Goal: Information Seeking & Learning: Learn about a topic

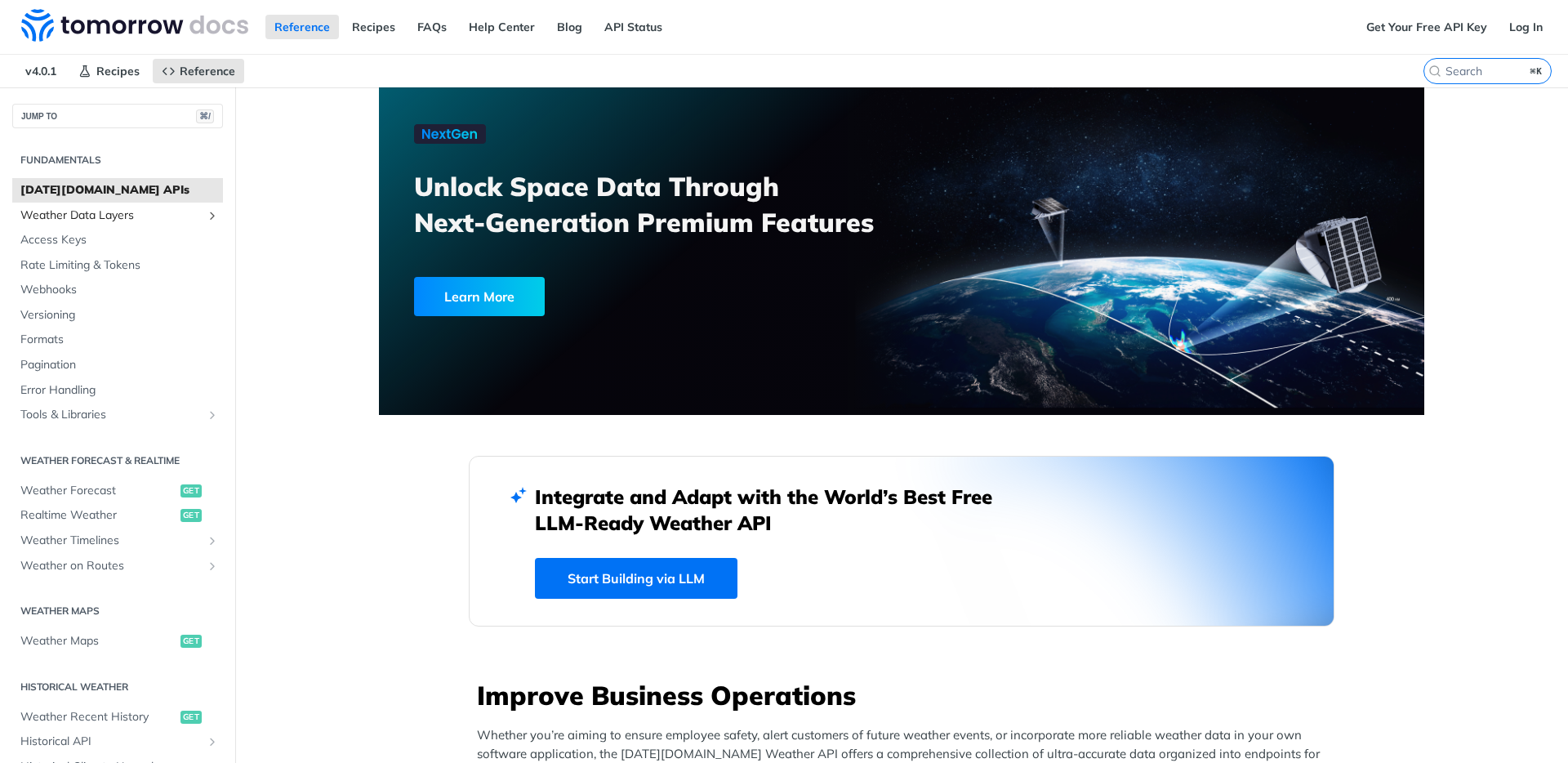
click at [88, 213] on span "Weather Data Layers" at bounding box center [110, 215] width 181 height 16
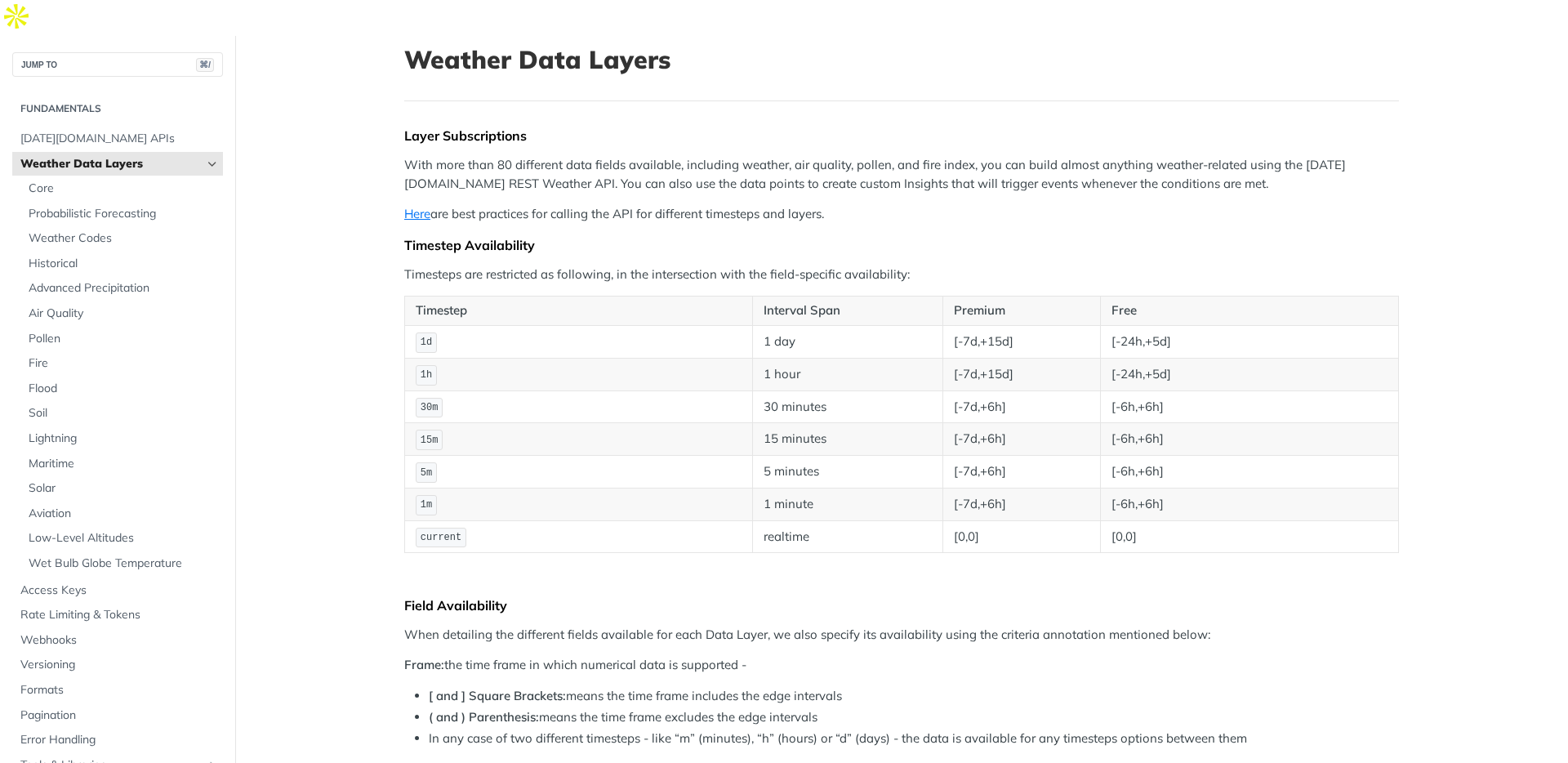
scroll to position [122, 0]
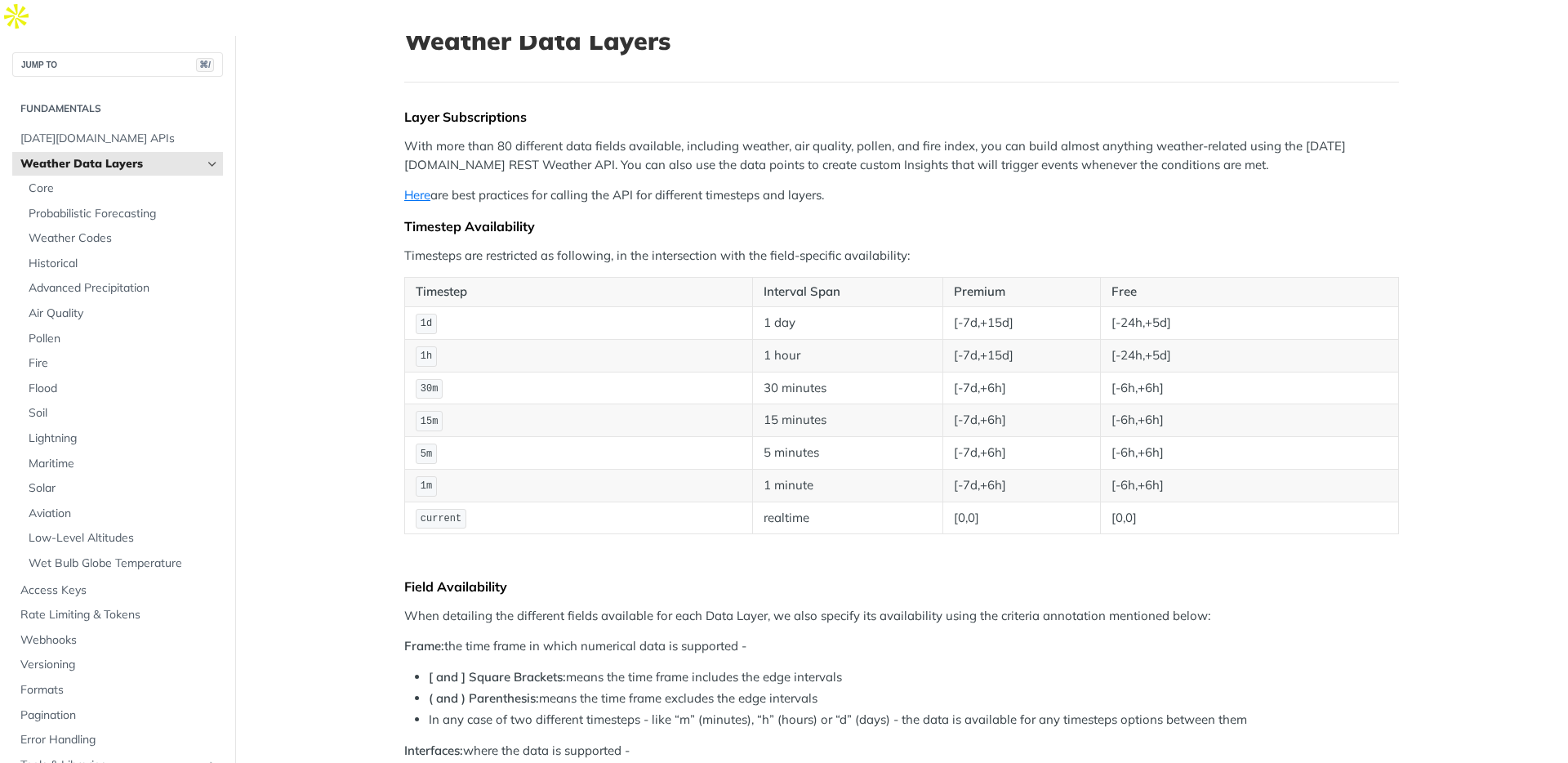
click at [446, 307] on td "1d" at bounding box center [579, 323] width 348 height 33
click at [445, 307] on td "1d" at bounding box center [579, 323] width 348 height 33
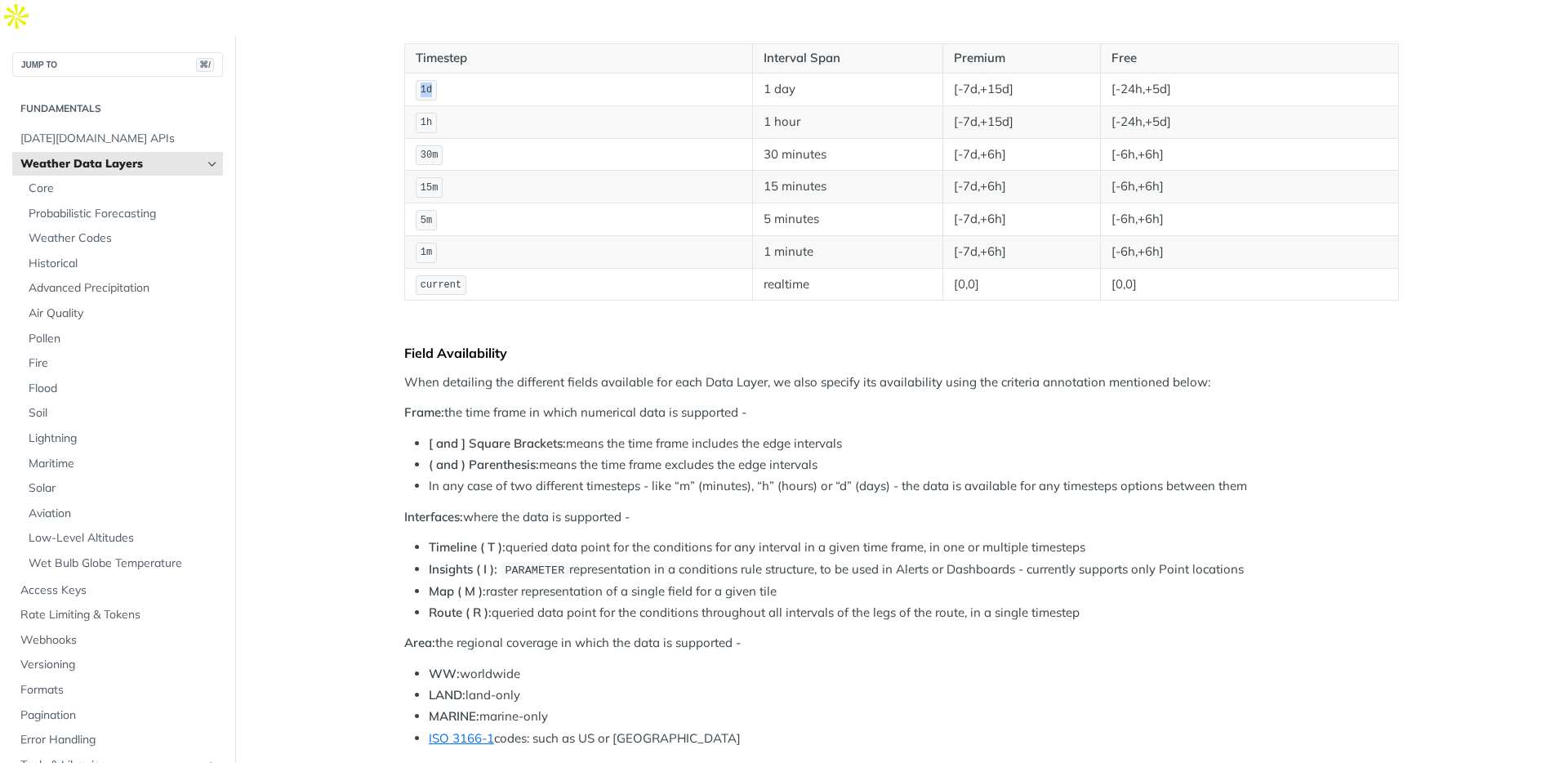
scroll to position [409, 0]
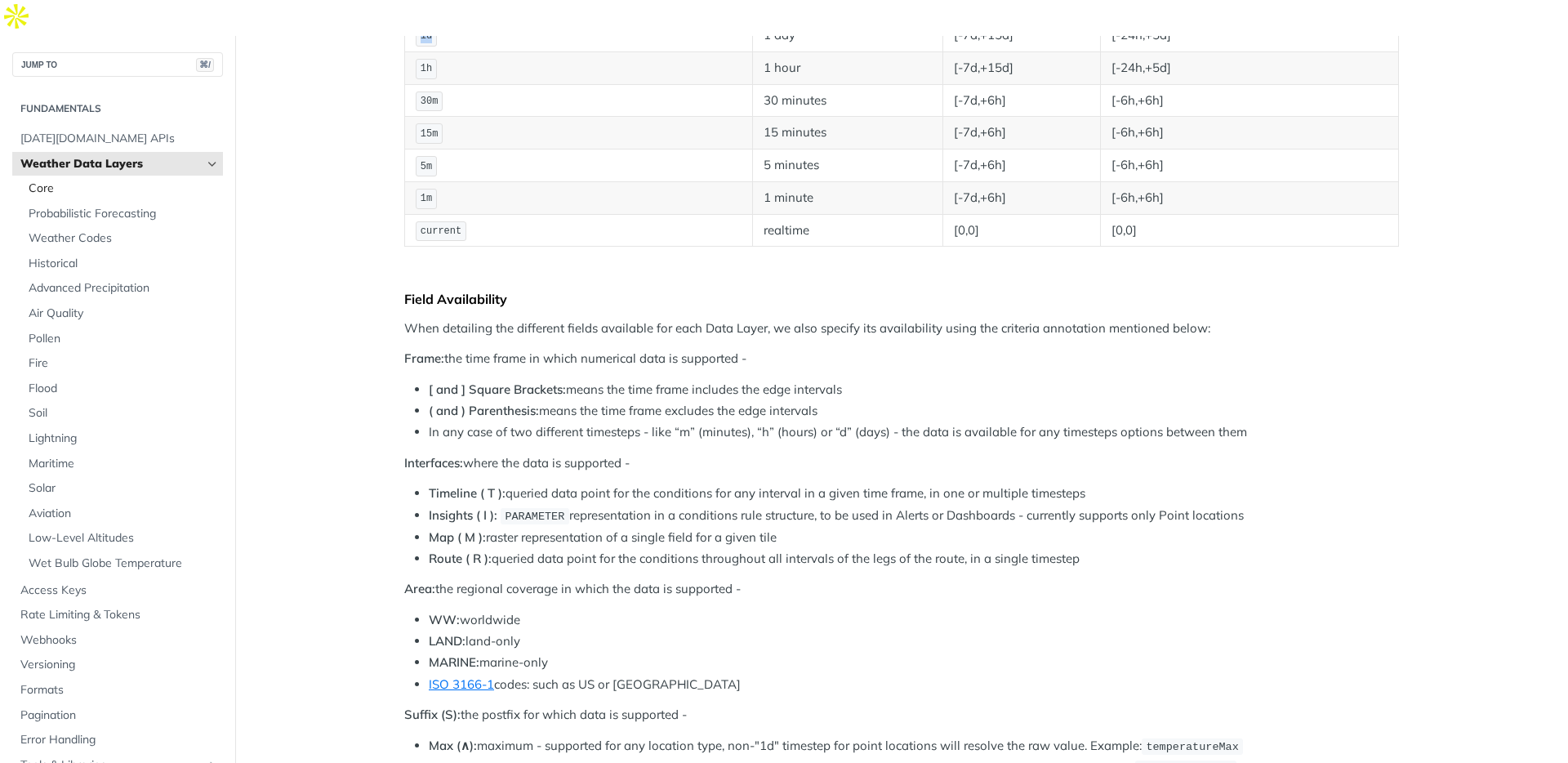
click at [104, 180] on span "Core" at bounding box center [124, 188] width 191 height 16
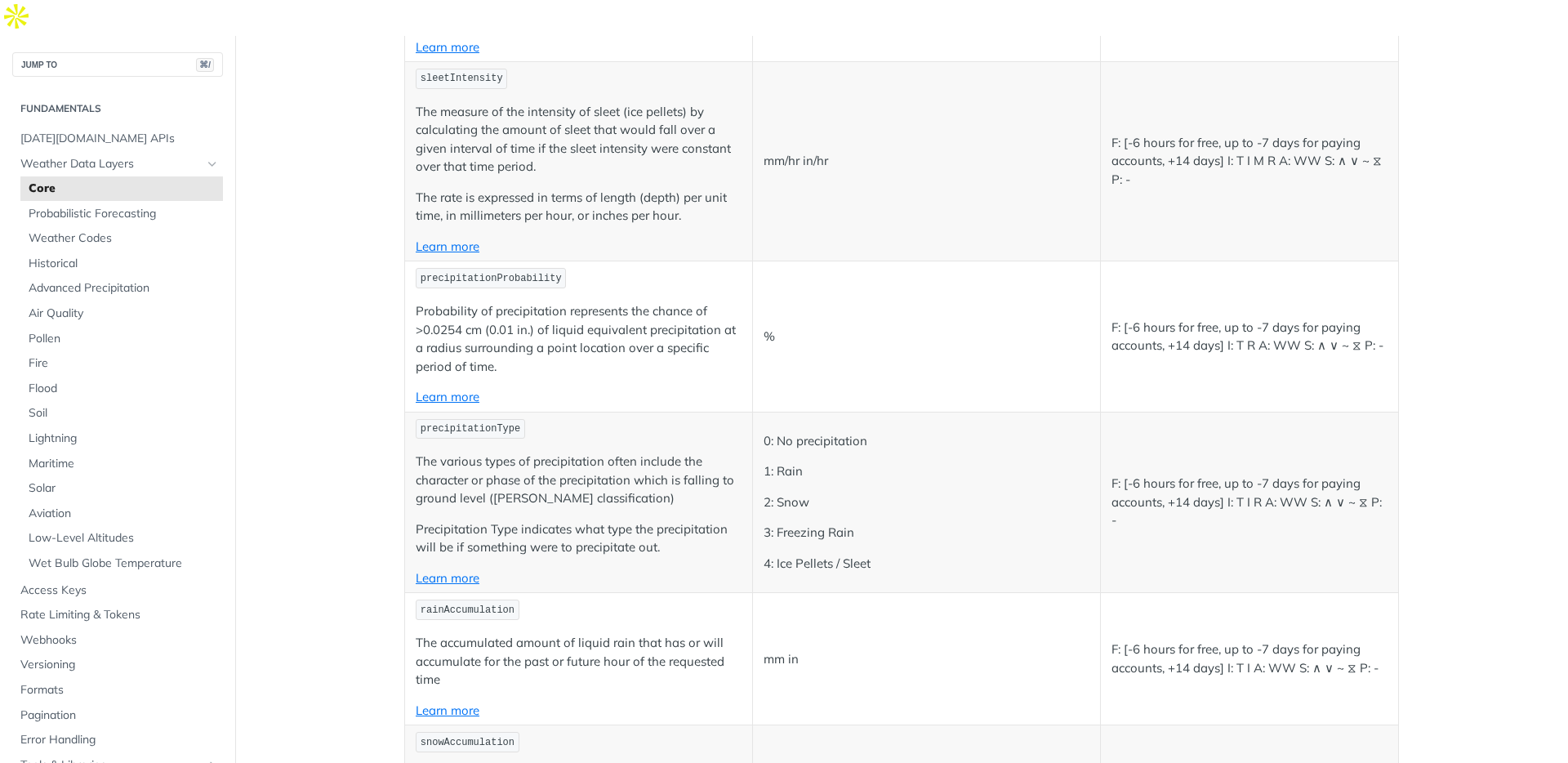
scroll to position [2453, 0]
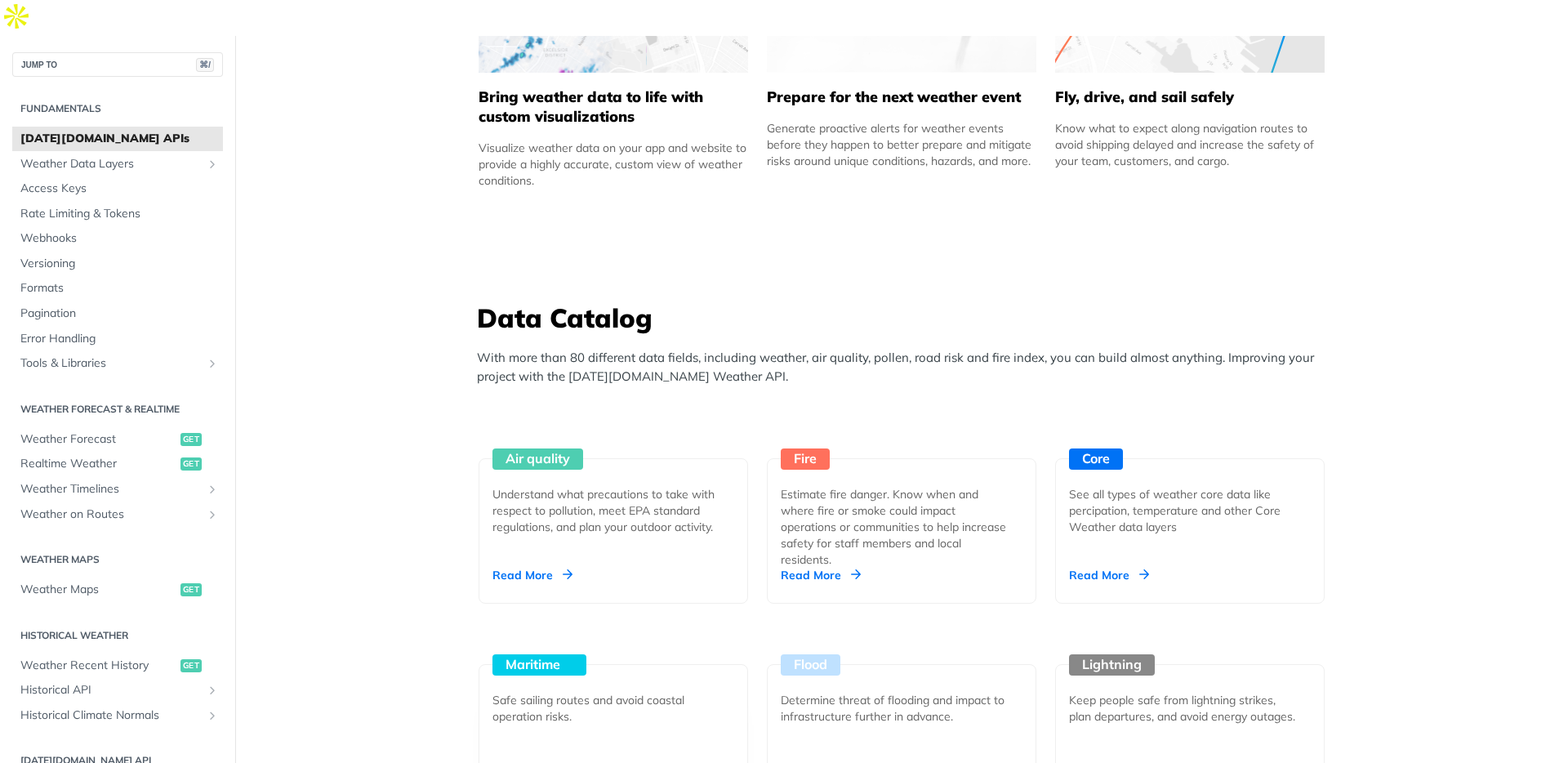
scroll to position [1716, 0]
